Goal: Task Accomplishment & Management: Manage account settings

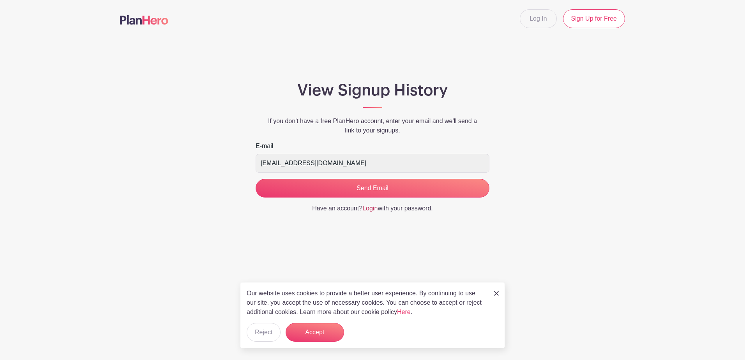
click at [372, 209] on link "Login" at bounding box center [370, 208] width 15 height 7
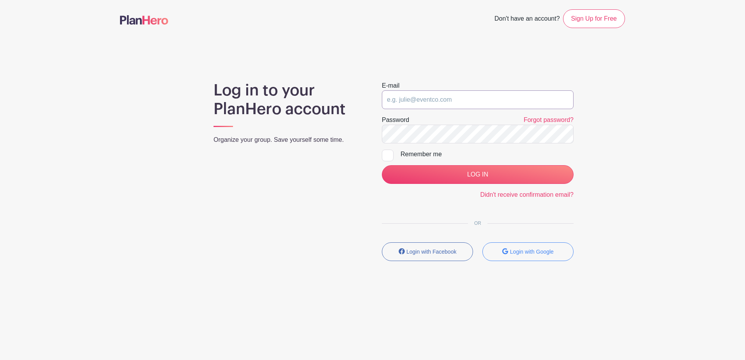
type input "[EMAIL_ADDRESS][DOMAIN_NAME]"
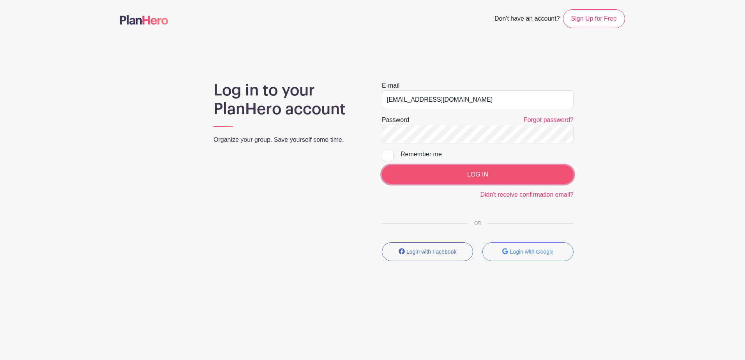
click at [491, 180] on input "LOG IN" at bounding box center [478, 174] width 192 height 19
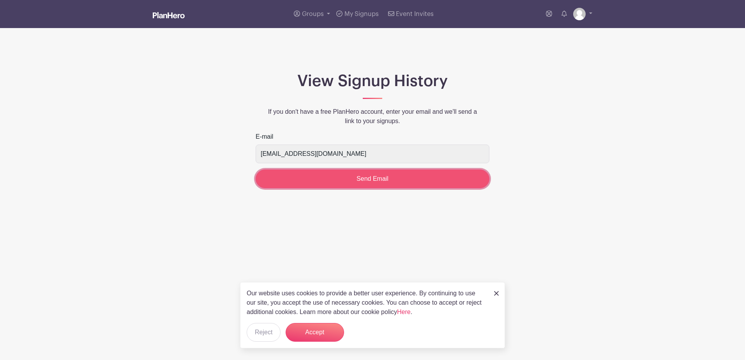
click at [368, 181] on input "Send Email" at bounding box center [373, 179] width 234 height 19
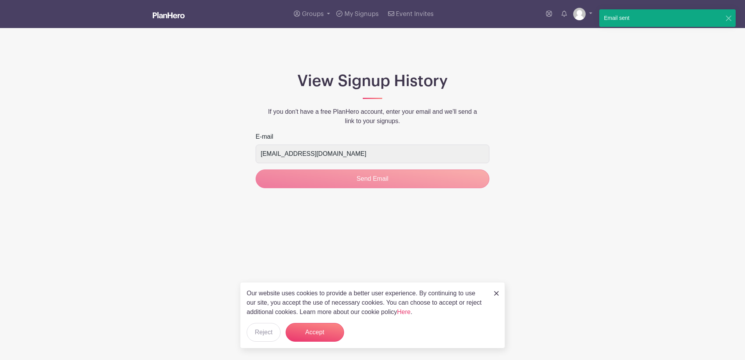
click at [643, 19] on div "Email sent" at bounding box center [668, 18] width 136 height 18
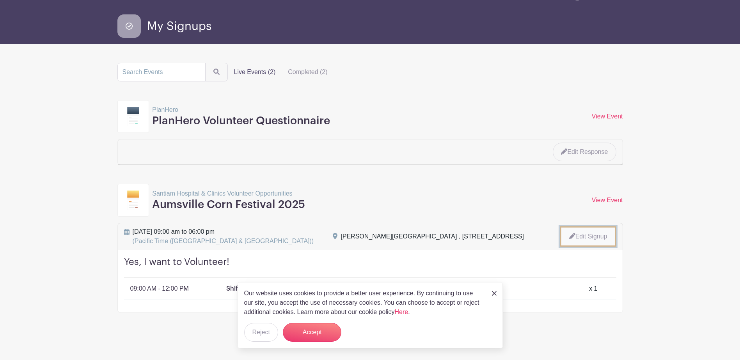
click at [594, 239] on link "Edit Signup" at bounding box center [588, 236] width 56 height 20
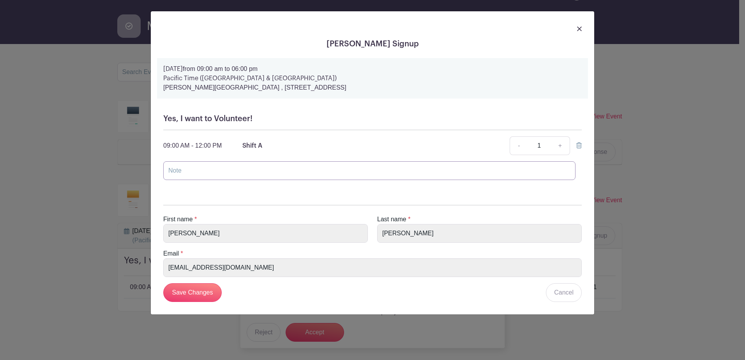
click at [195, 172] on input "text" at bounding box center [369, 170] width 412 height 19
type input "I will not be able to volunteer for the Corn Festival afterall. family plans ch…"
click at [204, 118] on h5 "Yes, I want to Volunteer!" at bounding box center [372, 118] width 419 height 9
click at [259, 145] on span "Shift A" at bounding box center [252, 146] width 20 height 6
click at [578, 145] on icon at bounding box center [579, 145] width 5 height 6
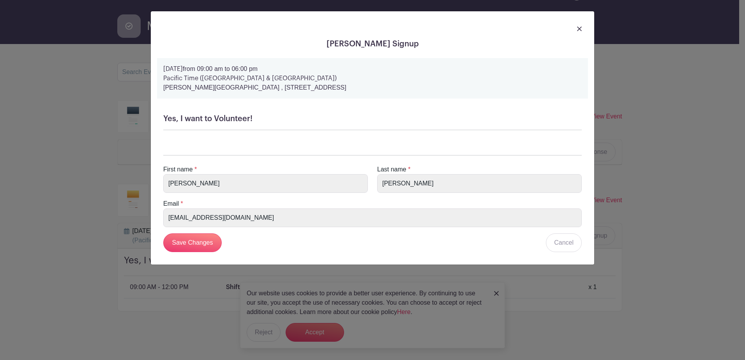
click at [177, 143] on div "First name * Patti Last name * Pedersen Email * ppedersen@santiamhospital.org S…" at bounding box center [372, 201] width 431 height 116
click at [190, 242] on input "Save Changes" at bounding box center [192, 243] width 58 height 19
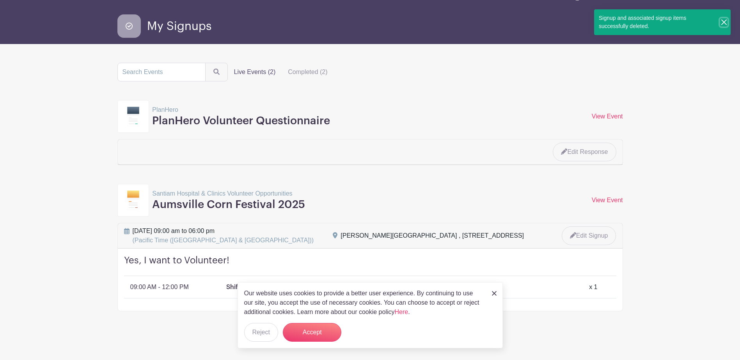
click at [722, 22] on button "Close" at bounding box center [723, 22] width 7 height 8
